Goal: Check status

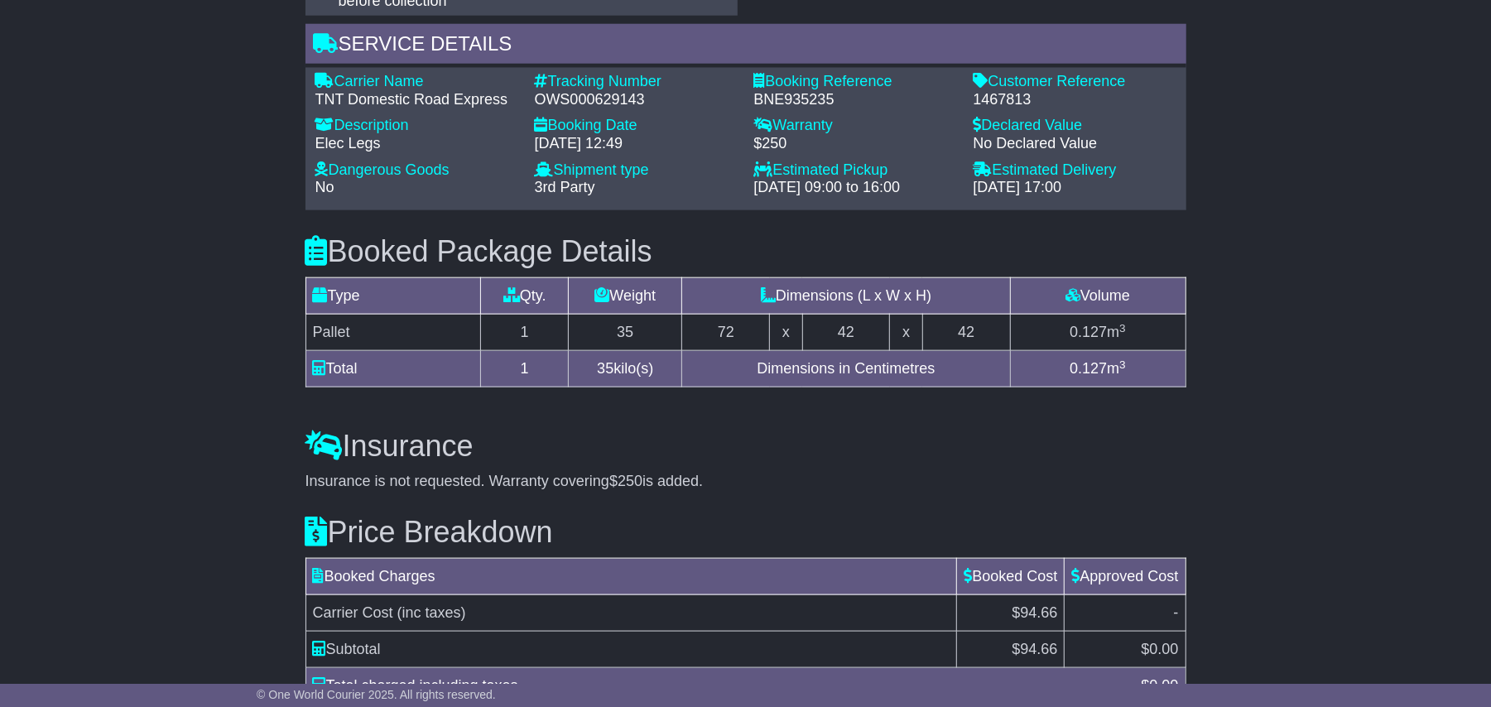
scroll to position [1023, 0]
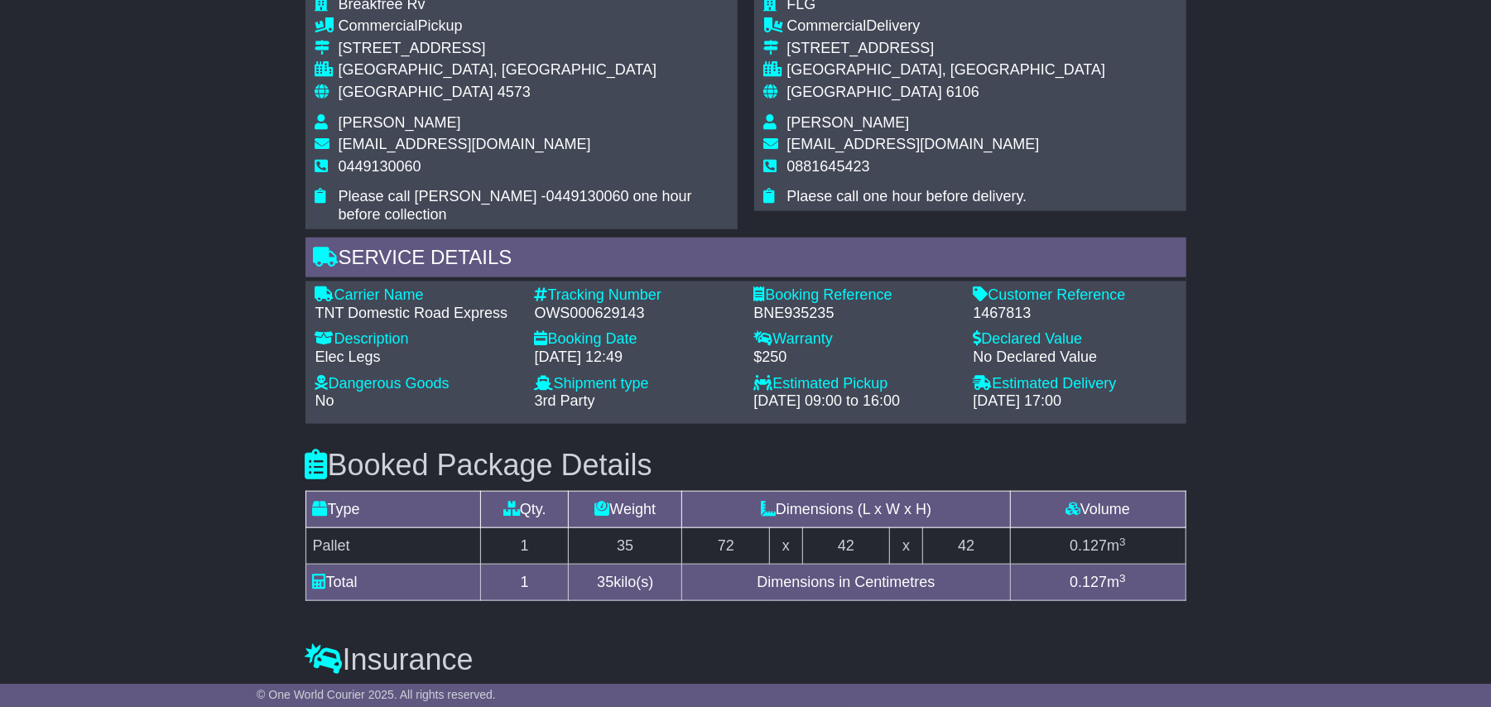
click at [576, 305] on div "OWS000629143" at bounding box center [636, 314] width 203 height 18
click at [568, 305] on div "OWS000629143" at bounding box center [636, 314] width 203 height 18
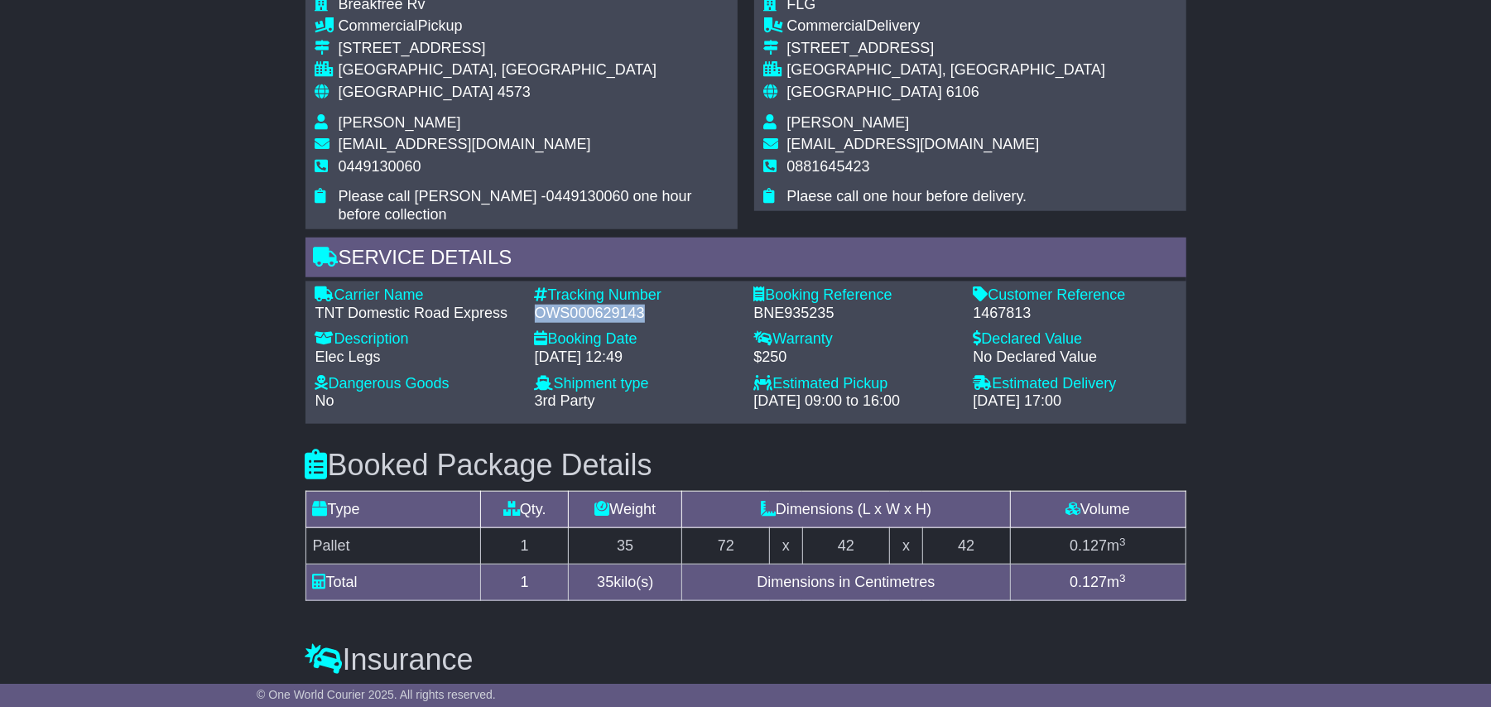
copy div "OWS000629143"
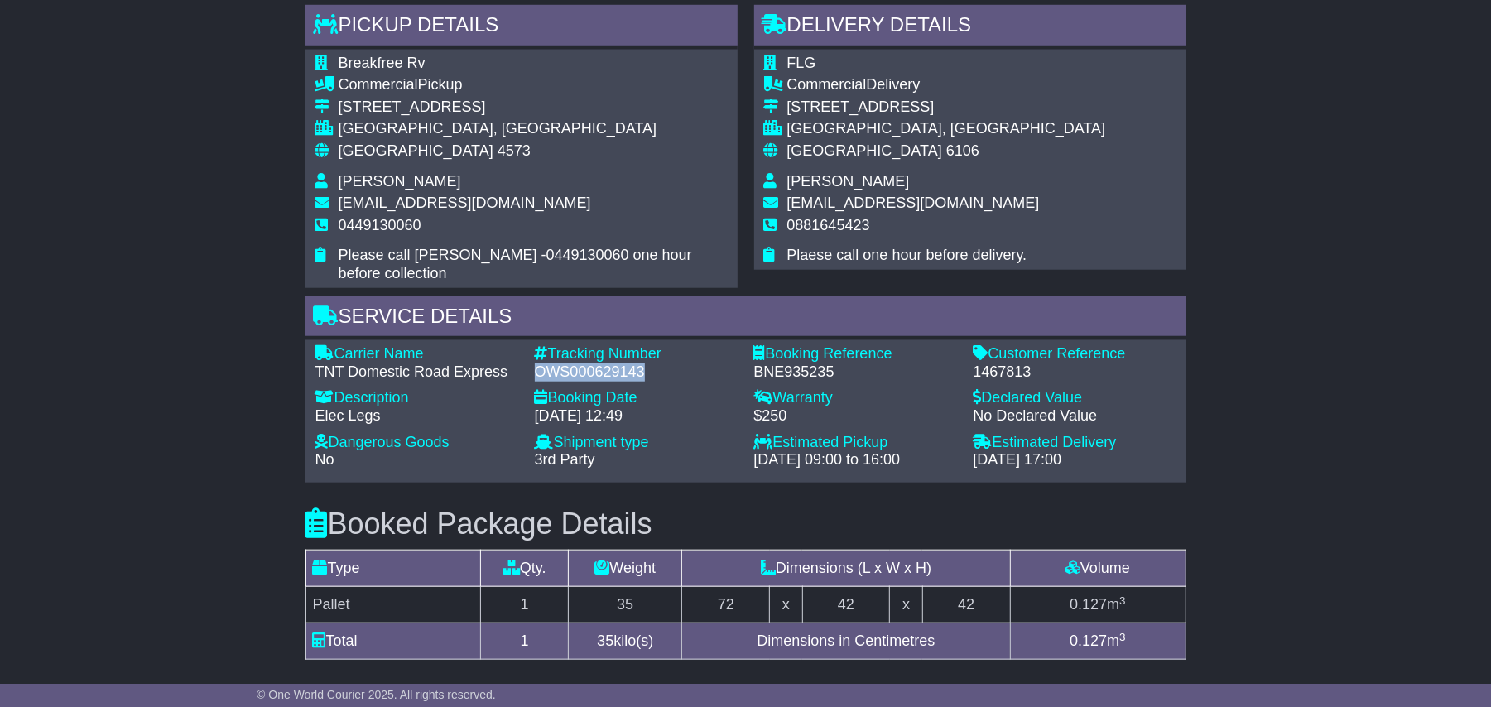
scroll to position [656, 0]
